Goal: Navigation & Orientation: Find specific page/section

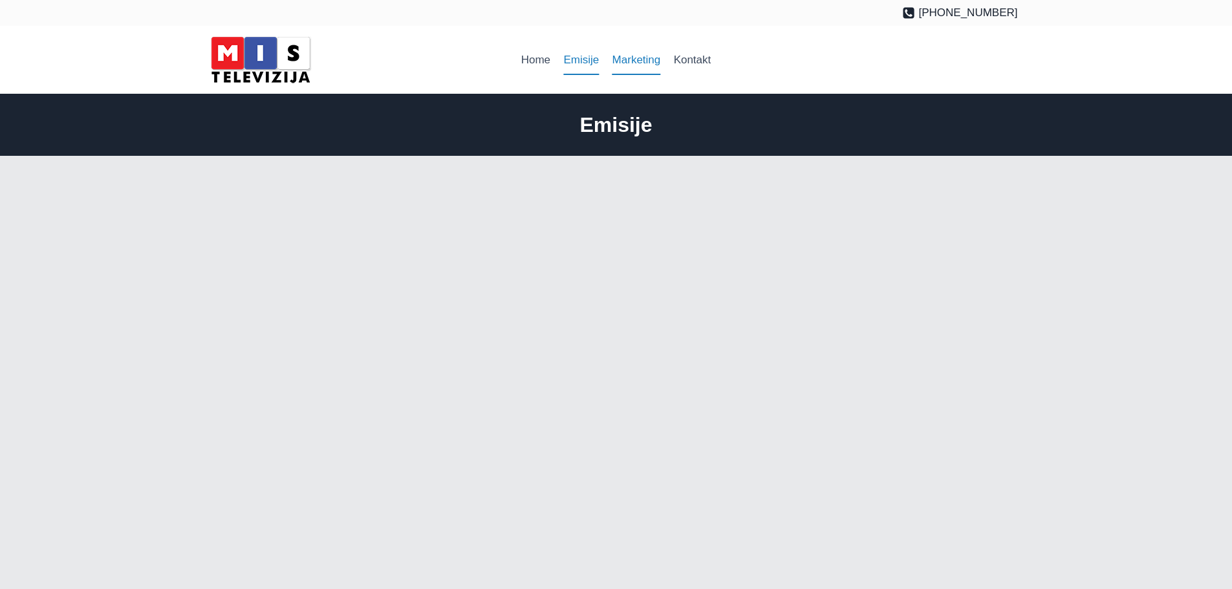
click at [637, 62] on link "Marketing" at bounding box center [635, 60] width 61 height 31
click at [629, 59] on link "Marketing" at bounding box center [635, 60] width 61 height 31
click at [629, 62] on link "Marketing" at bounding box center [635, 60] width 61 height 31
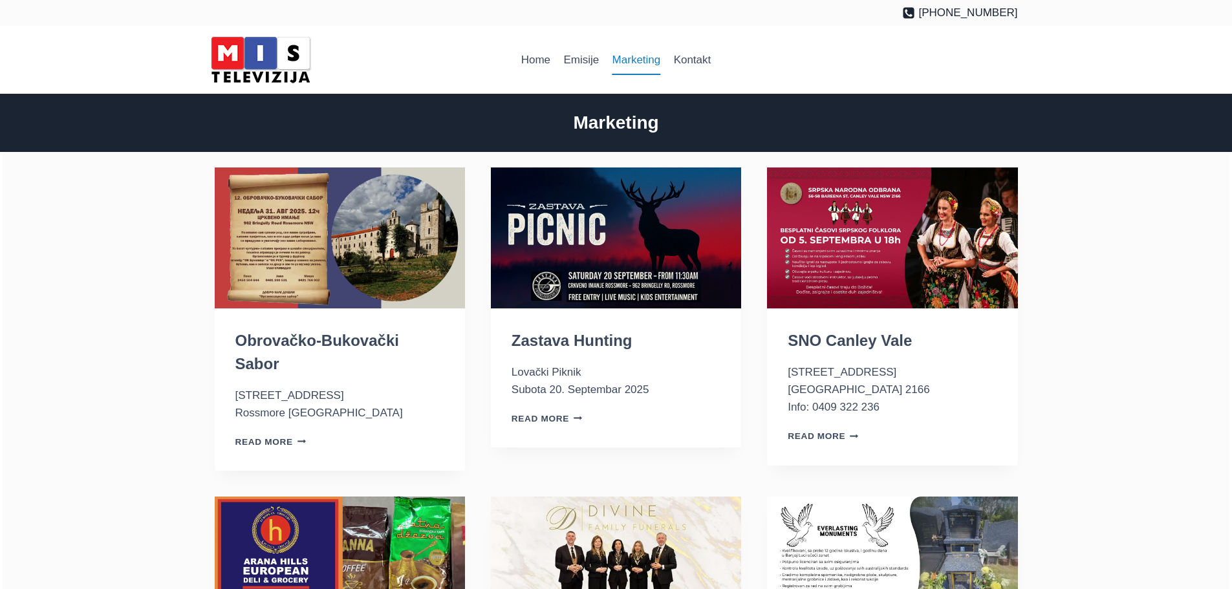
click at [340, 251] on img "Obrovačko-Bukovački Sabor" at bounding box center [340, 238] width 250 height 141
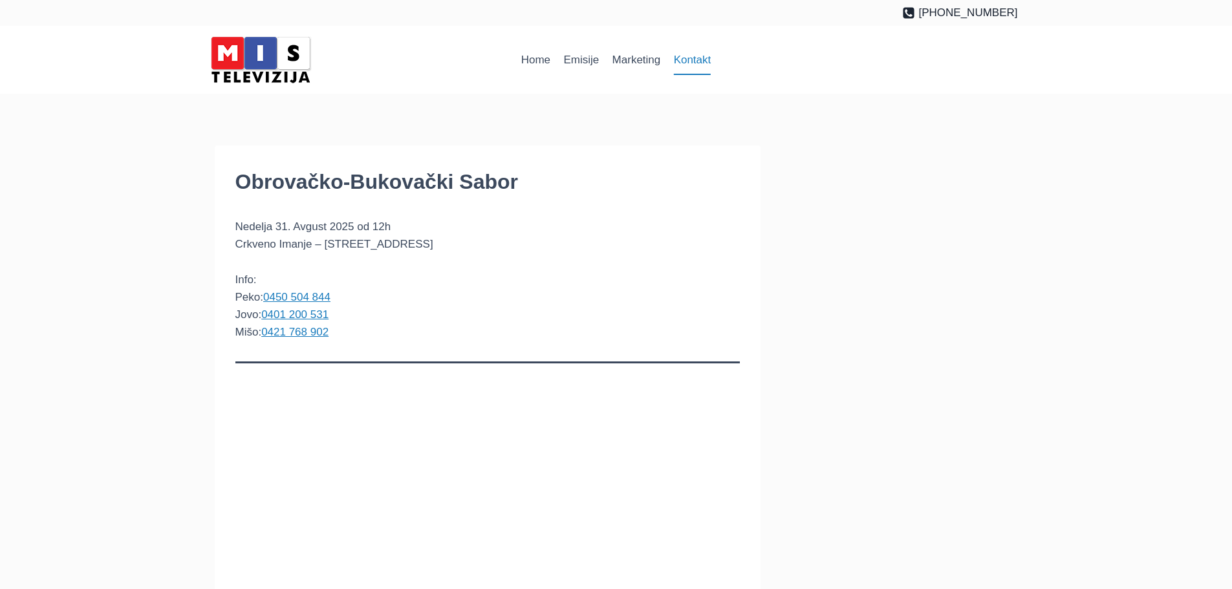
click at [708, 61] on link "Kontakt" at bounding box center [692, 60] width 50 height 31
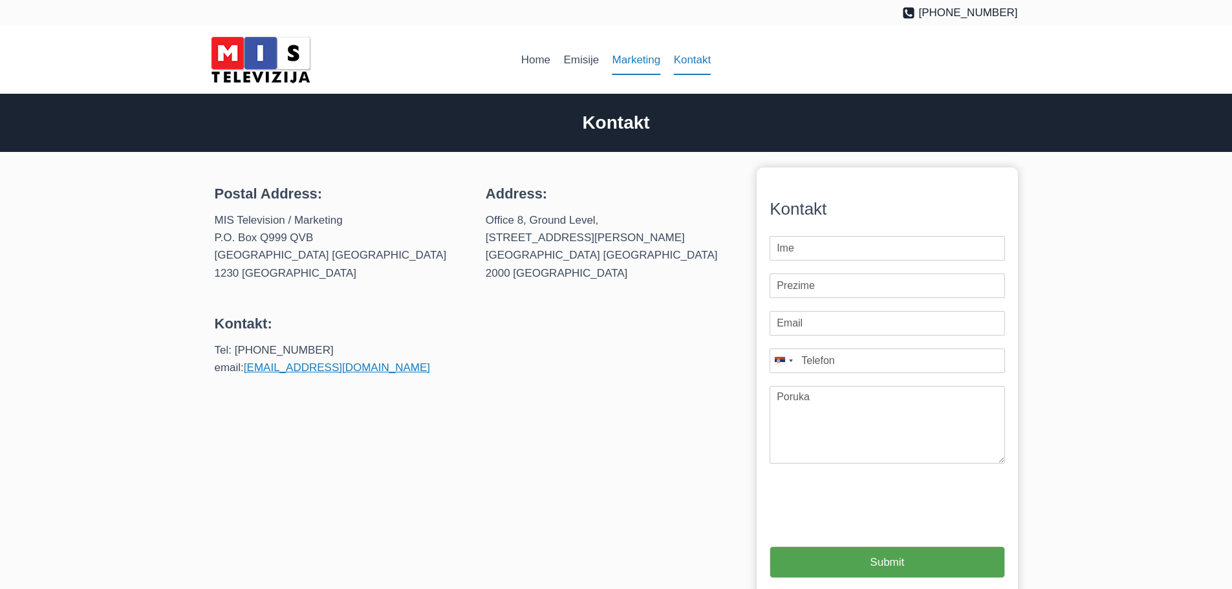
click at [633, 61] on link "Marketing" at bounding box center [635, 60] width 61 height 31
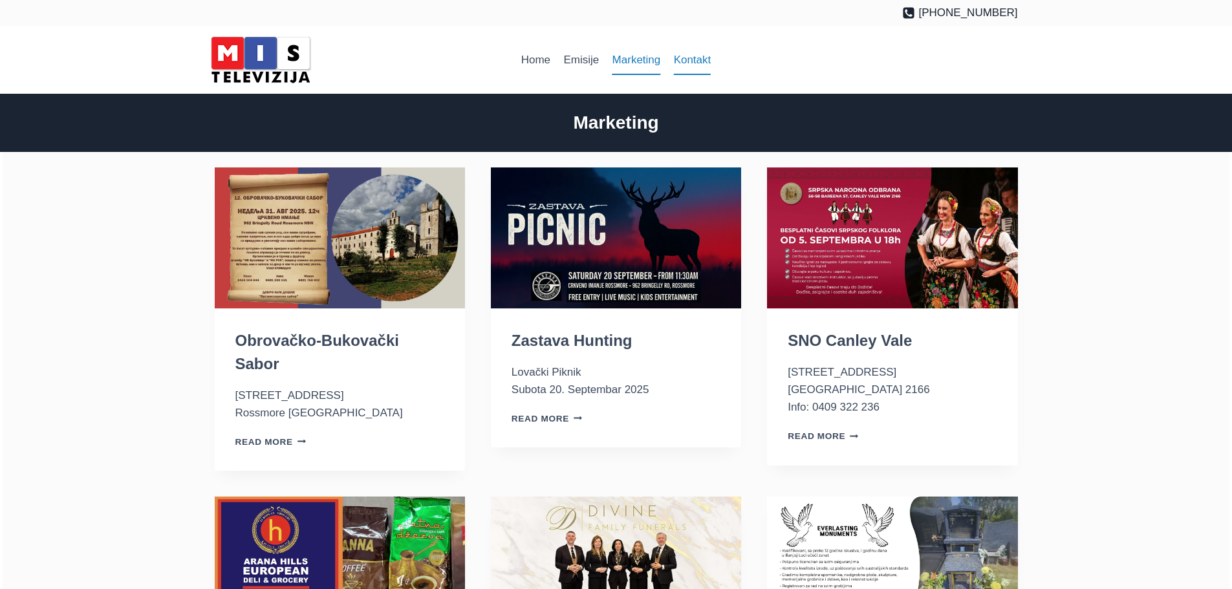
click at [696, 63] on link "Kontakt" at bounding box center [692, 60] width 50 height 31
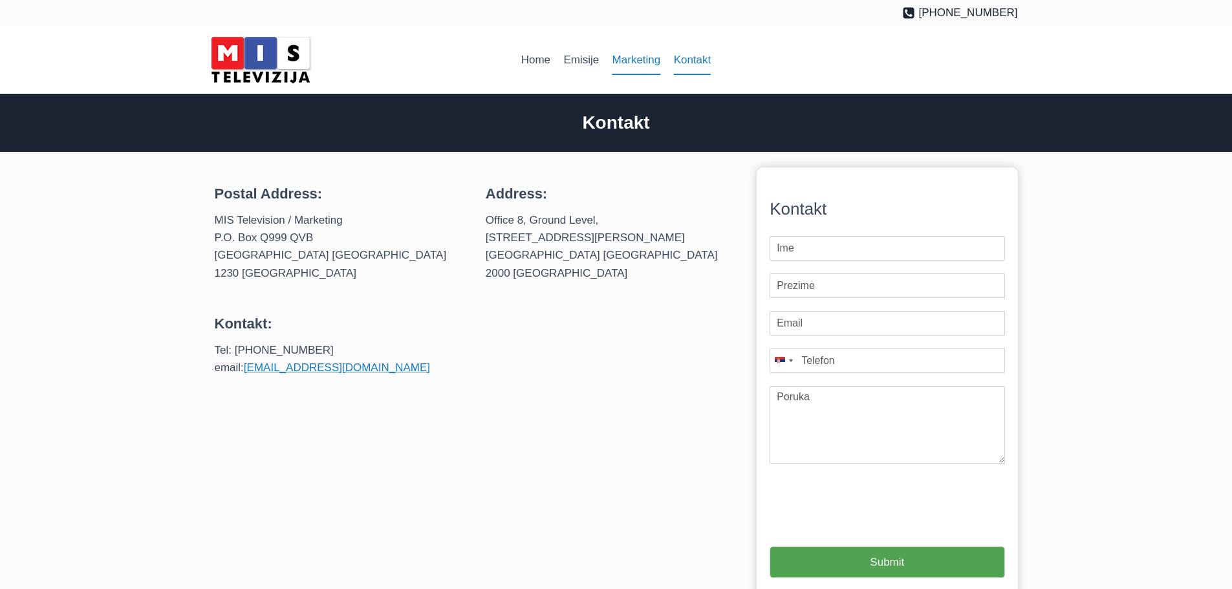
click at [631, 64] on link "Marketing" at bounding box center [635, 60] width 61 height 31
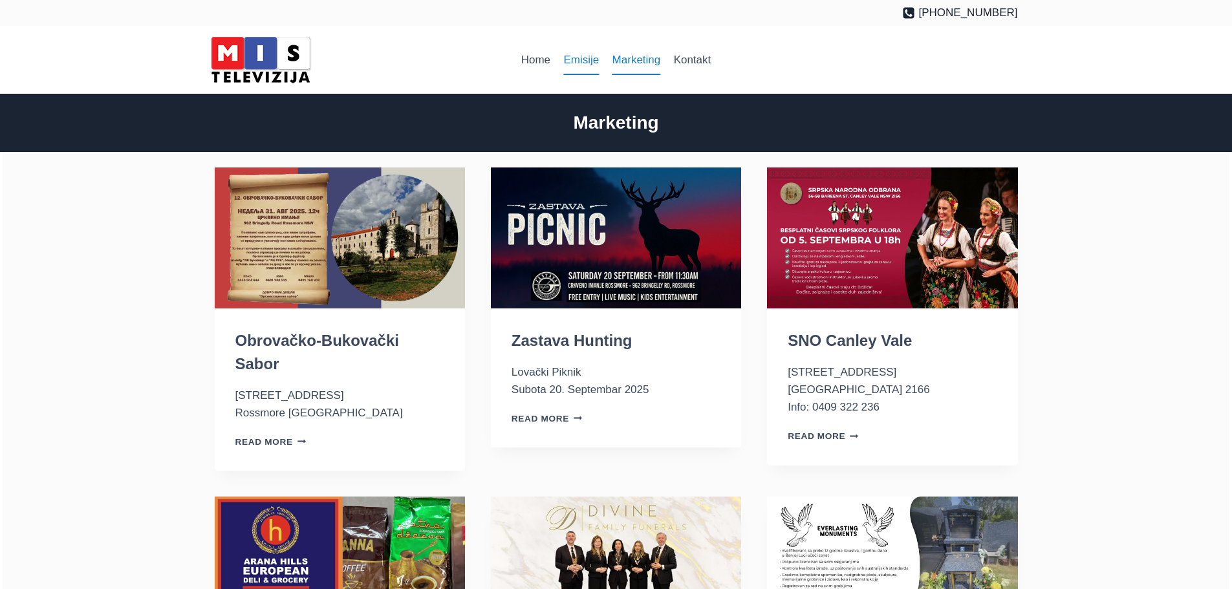
click at [585, 65] on link "Emisije" at bounding box center [581, 60] width 49 height 31
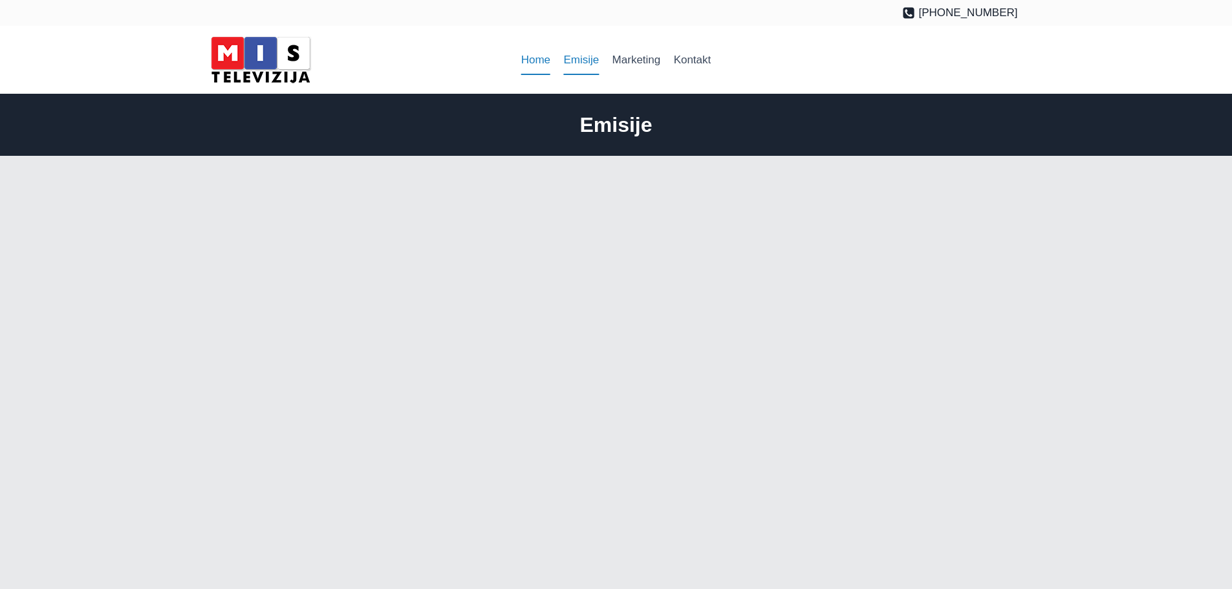
click at [531, 62] on link "Home" at bounding box center [536, 60] width 43 height 31
